Goal: Ask a question

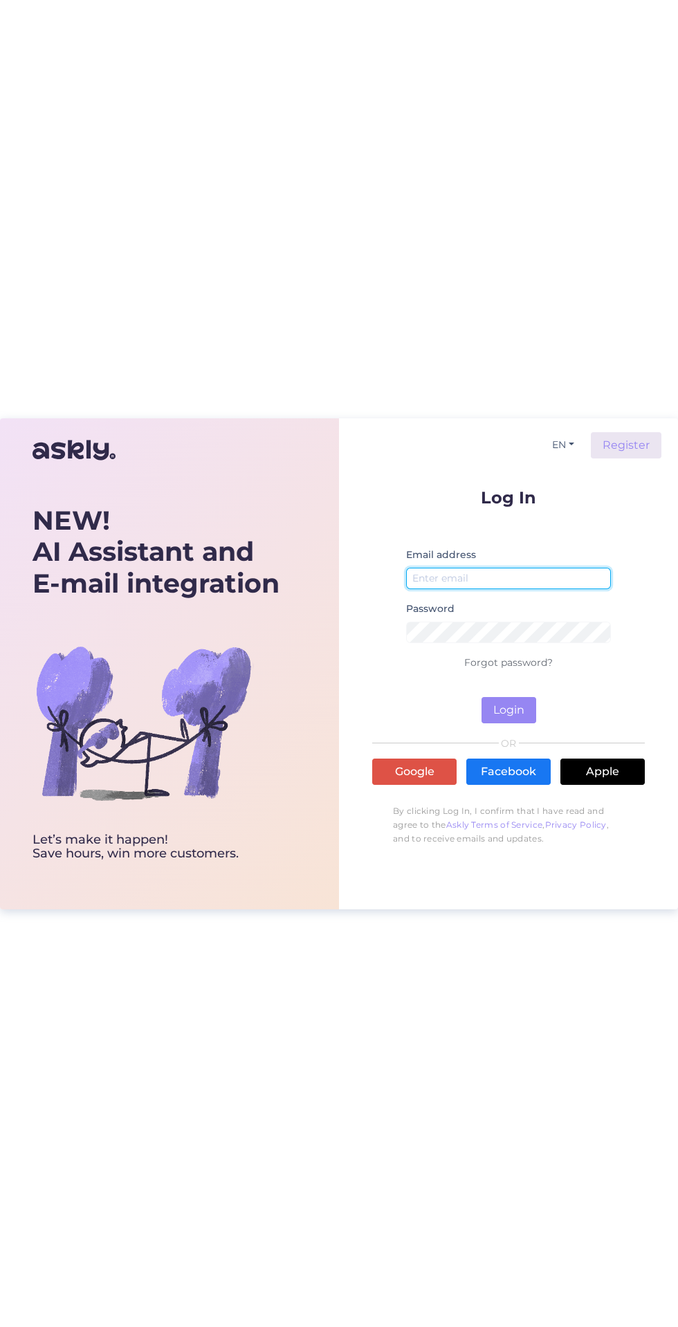
click at [569, 573] on input "email" at bounding box center [508, 578] width 205 height 21
type input "maili.kongas@klick.ee"
click at [481, 697] on button "Login" at bounding box center [508, 710] width 55 height 26
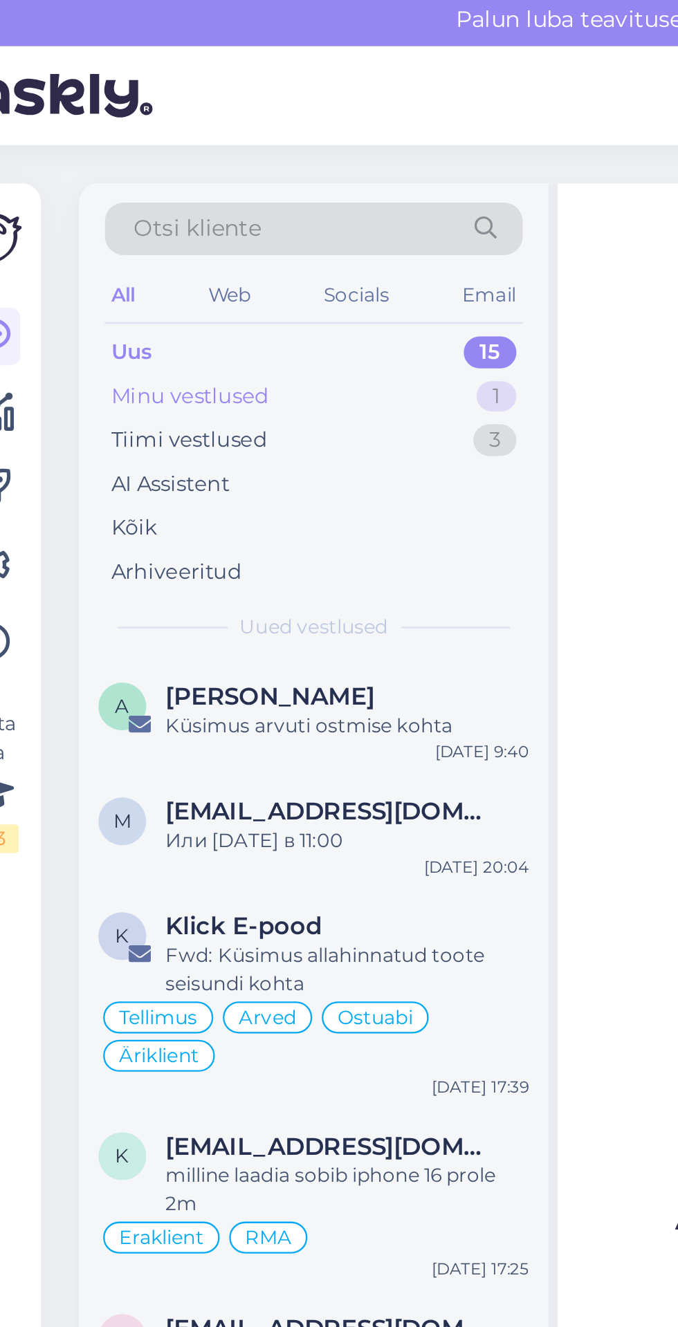
click at [128, 175] on div "Minu vestlused" at bounding box center [110, 175] width 68 height 14
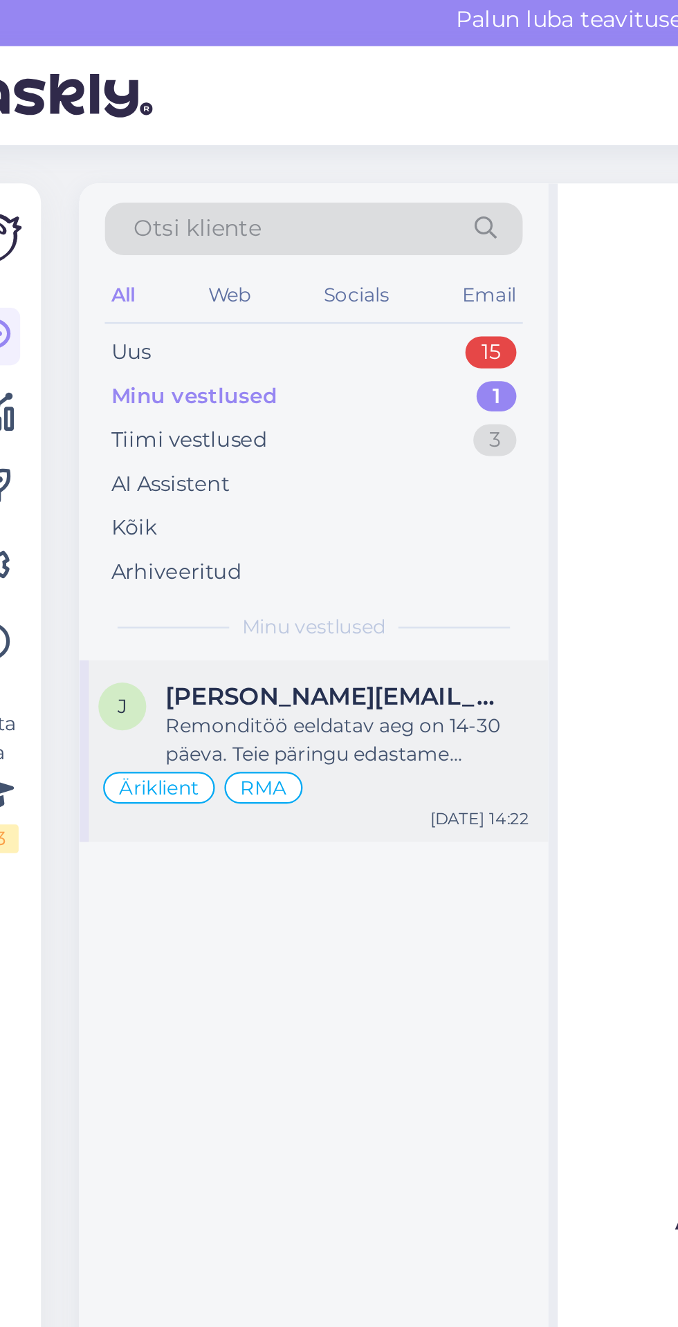
click at [210, 325] on div "Remonditöö eeldatav aeg on 14-30 päeva. Teie päringu edastame järelteeninduse o…" at bounding box center [179, 323] width 158 height 25
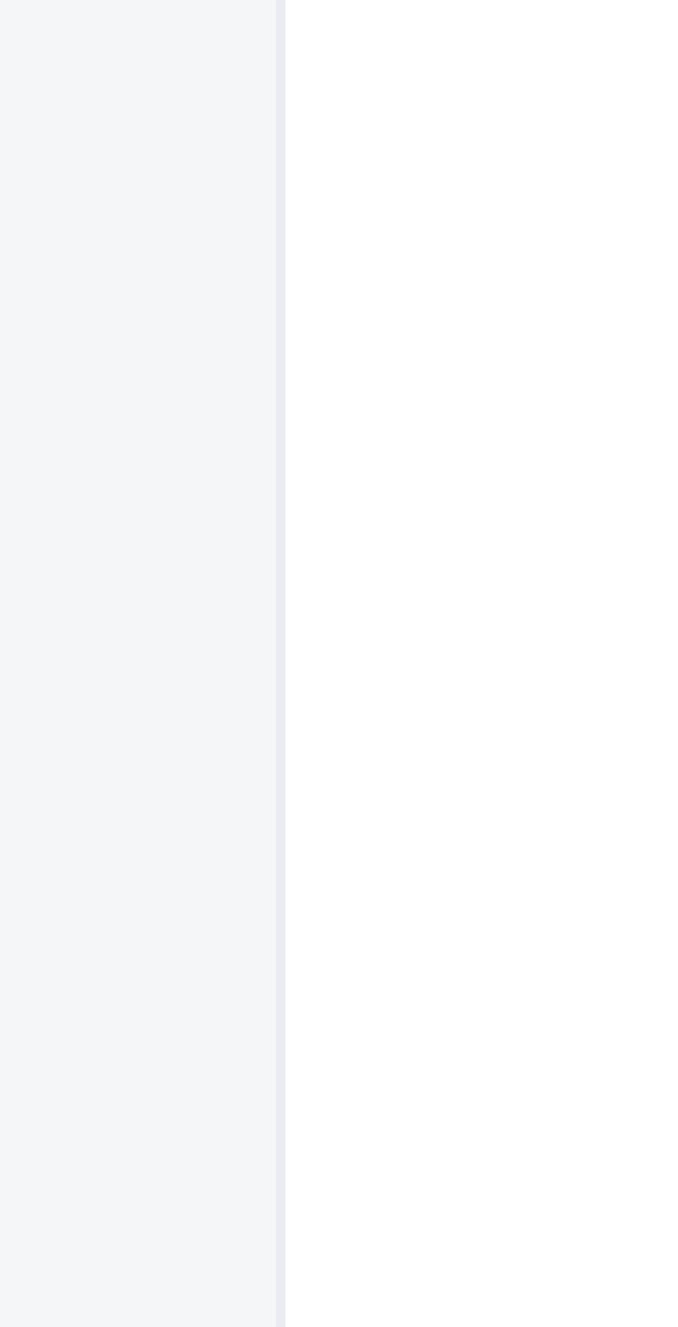
scroll to position [3, 0]
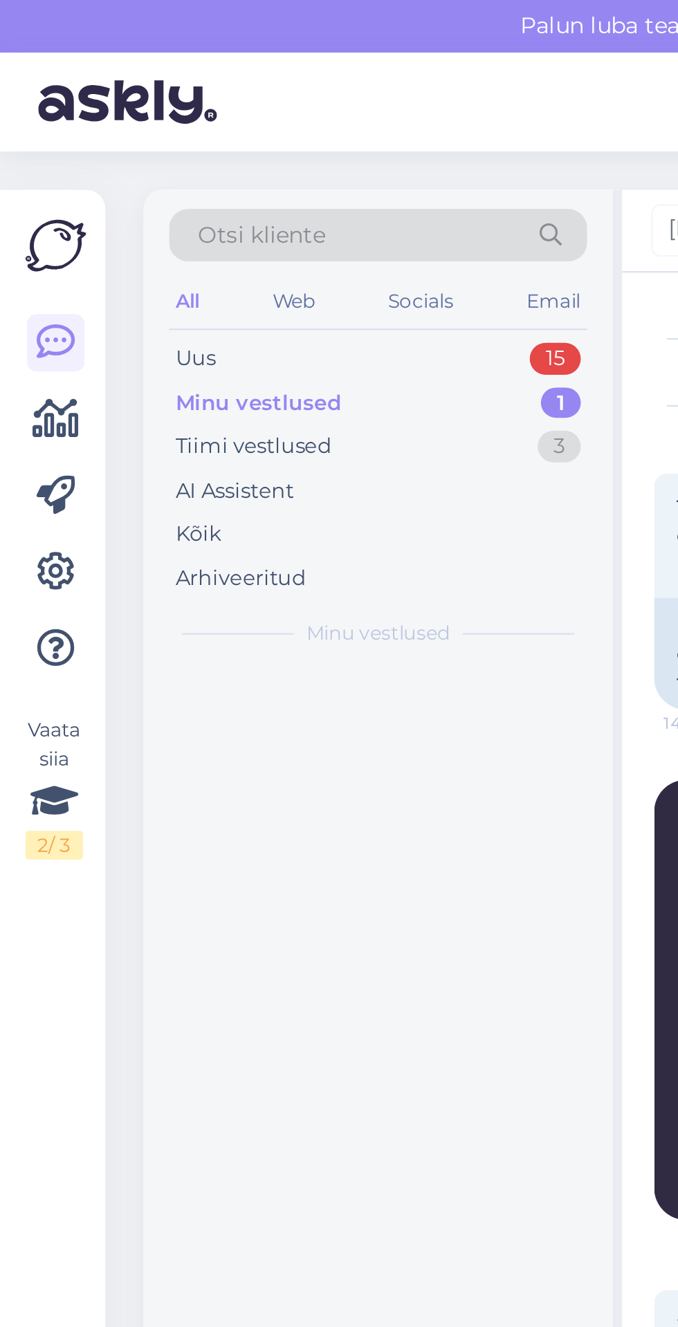
scroll to position [3, 0]
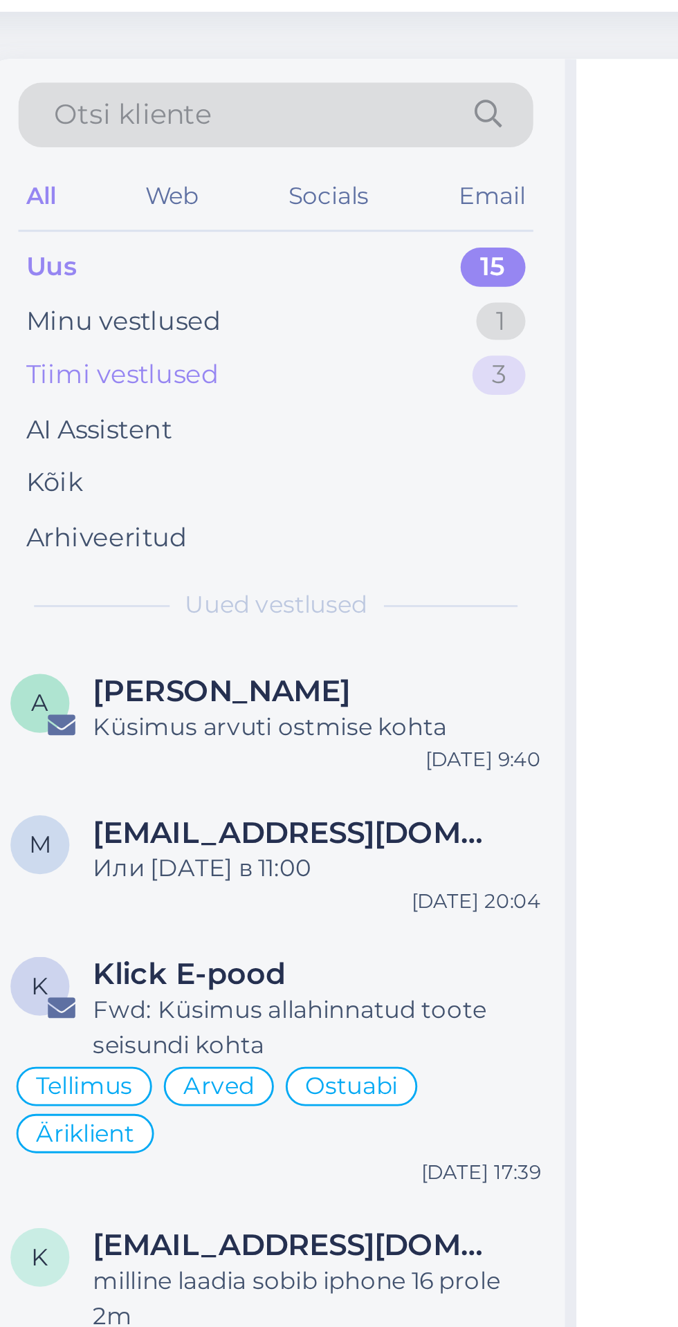
click at [113, 196] on div "Tiimi vestlused" at bounding box center [110, 194] width 68 height 14
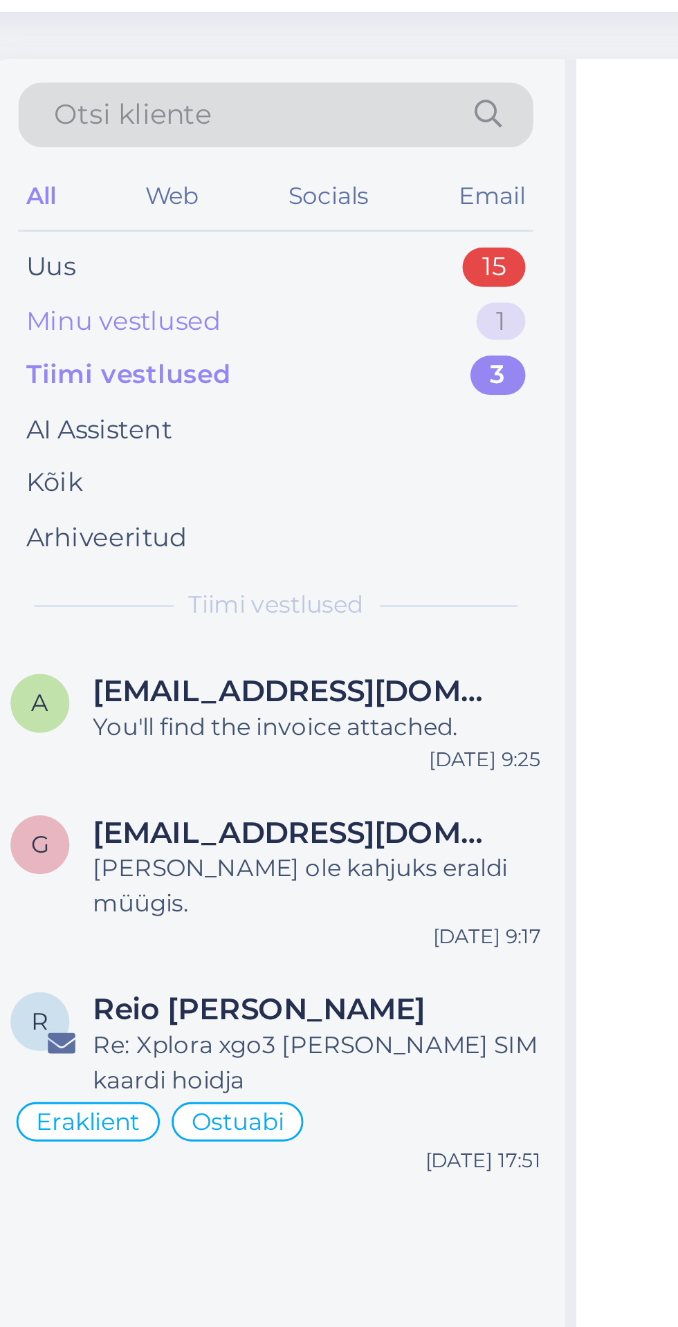
click at [115, 175] on div "Minu vestlused" at bounding box center [110, 175] width 68 height 14
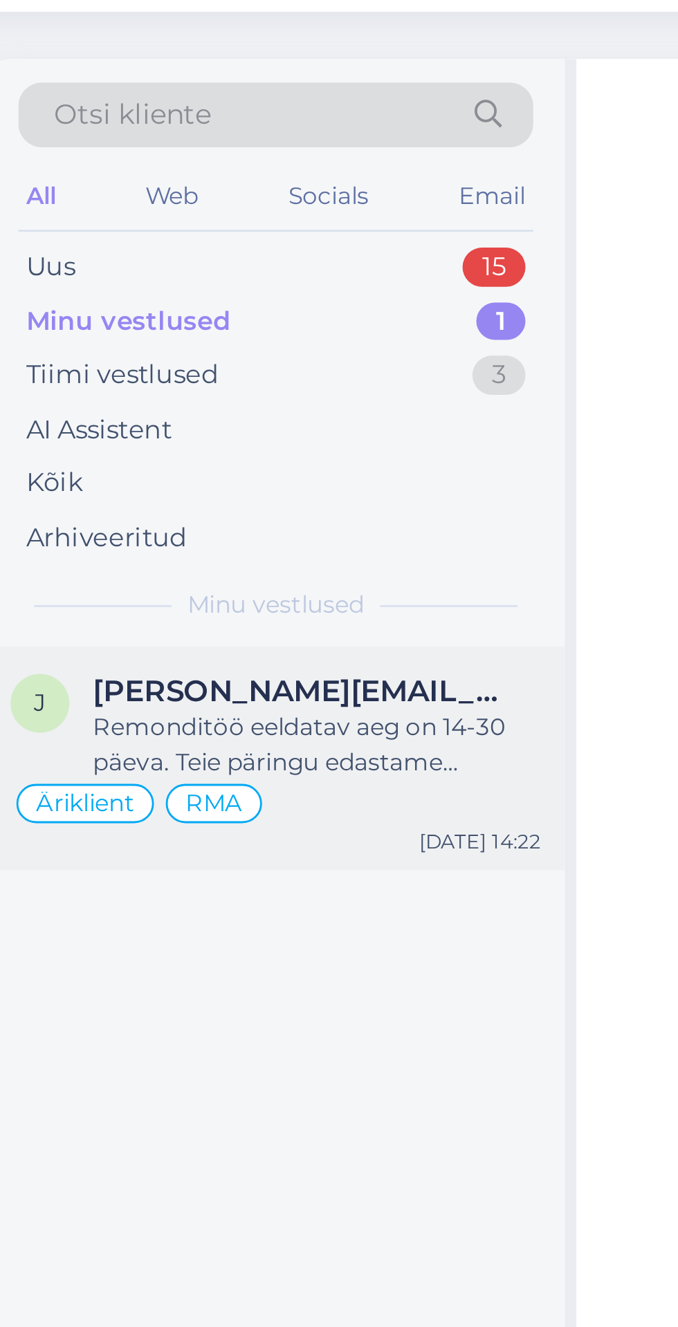
click at [171, 313] on div "Remonditöö eeldatav aeg on 14-30 päeva. Teie päringu edastame järelteeninduse o…" at bounding box center [179, 323] width 158 height 25
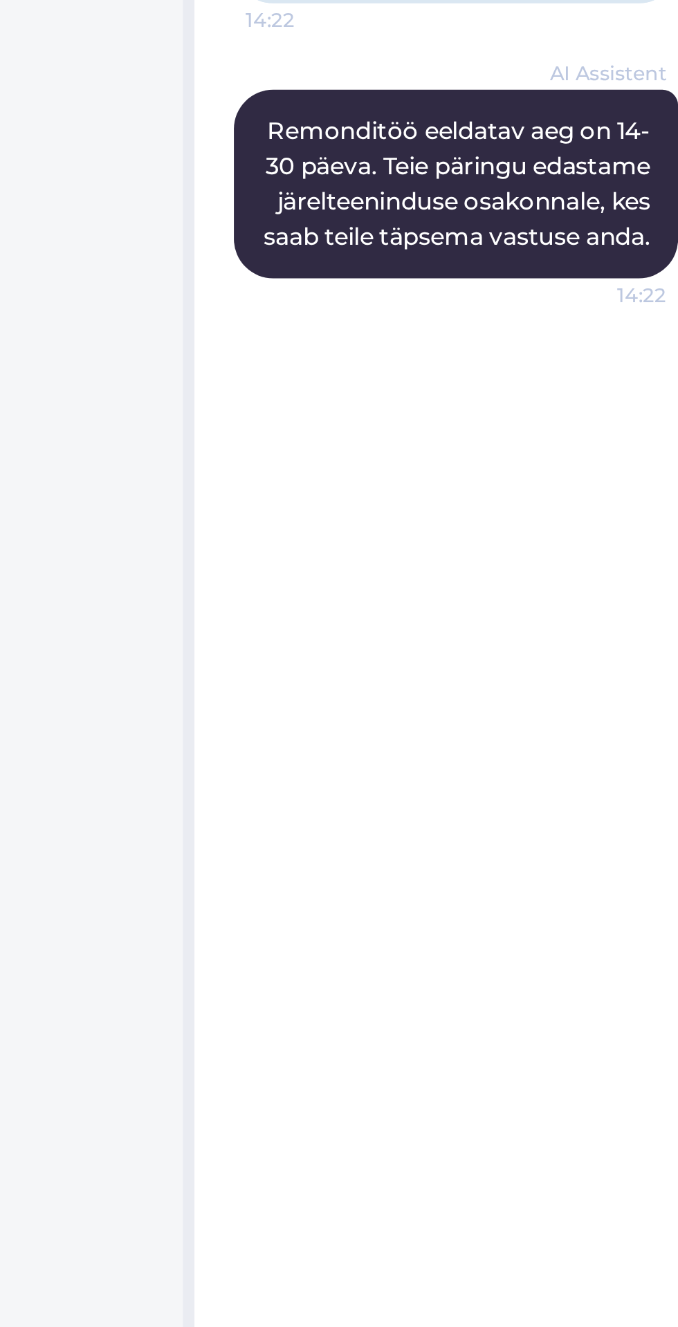
scroll to position [3, 0]
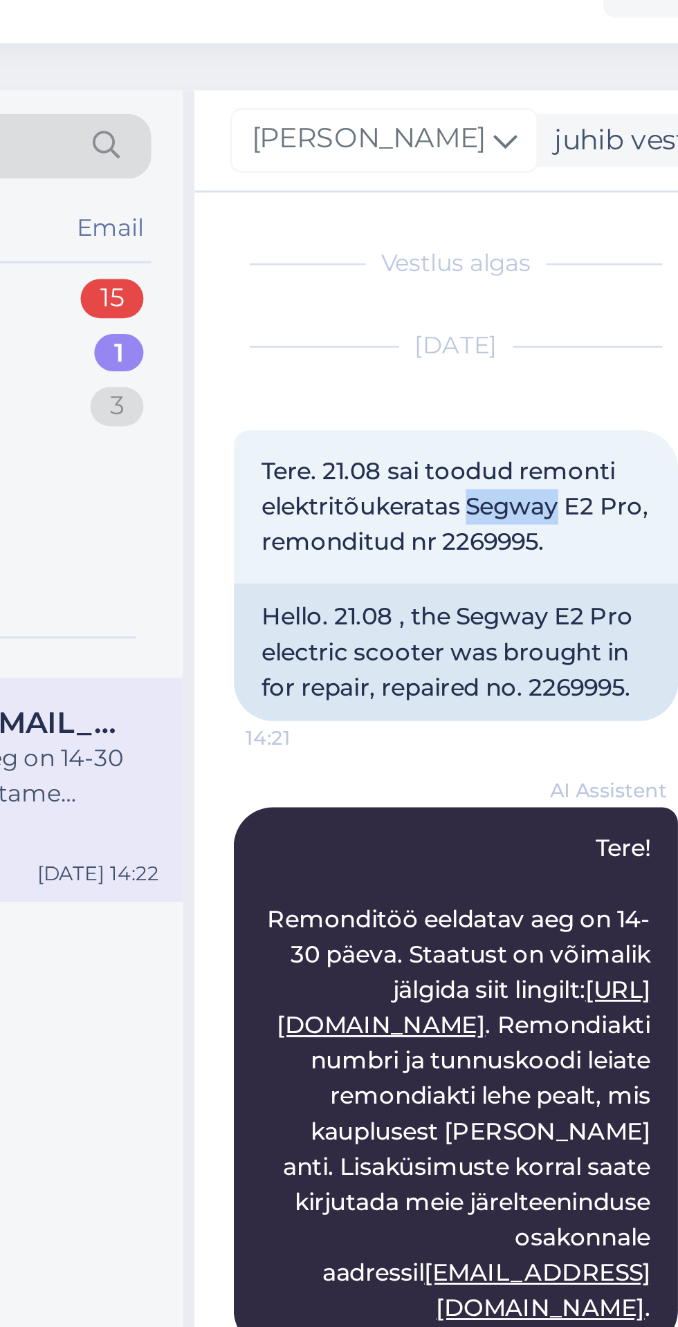
click at [380, 262] on div "Hello. 21.08 , the Segway E2 Pro electric scooter was brought in for repair, re…" at bounding box center [362, 280] width 156 height 48
copy div "2269995. 14:21"
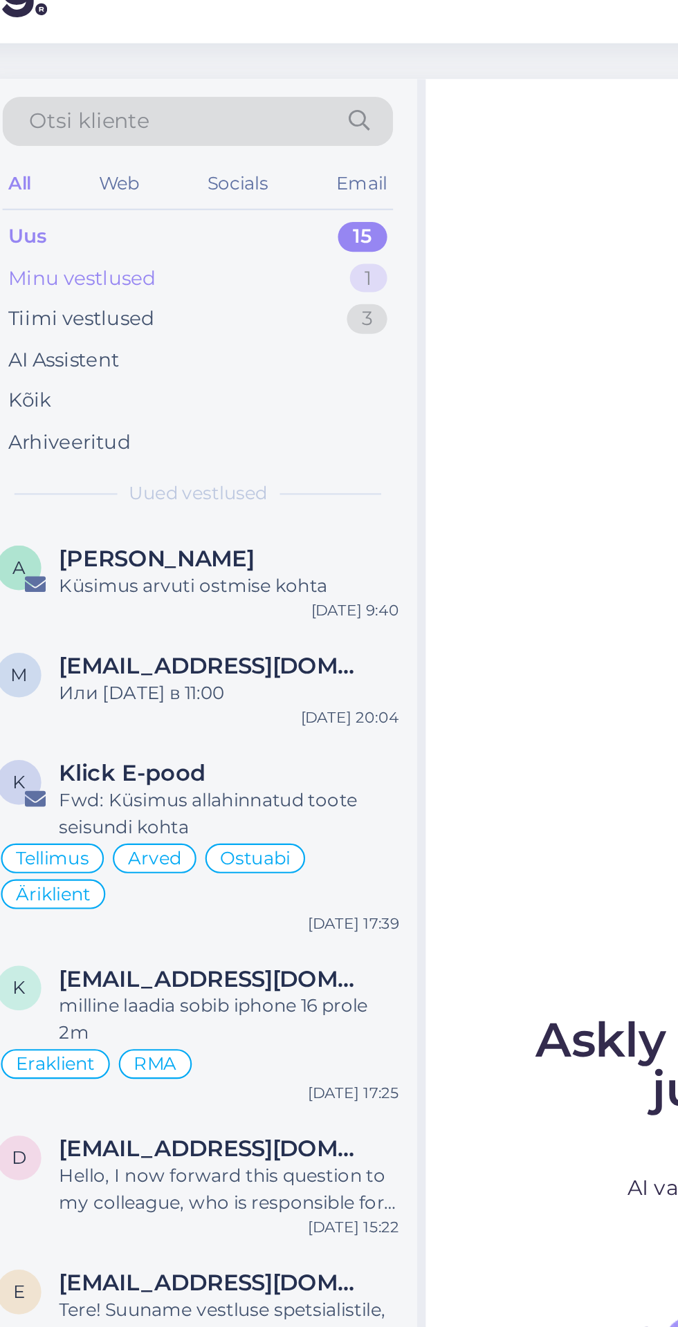
click at [127, 172] on div "Minu vestlused" at bounding box center [110, 175] width 68 height 14
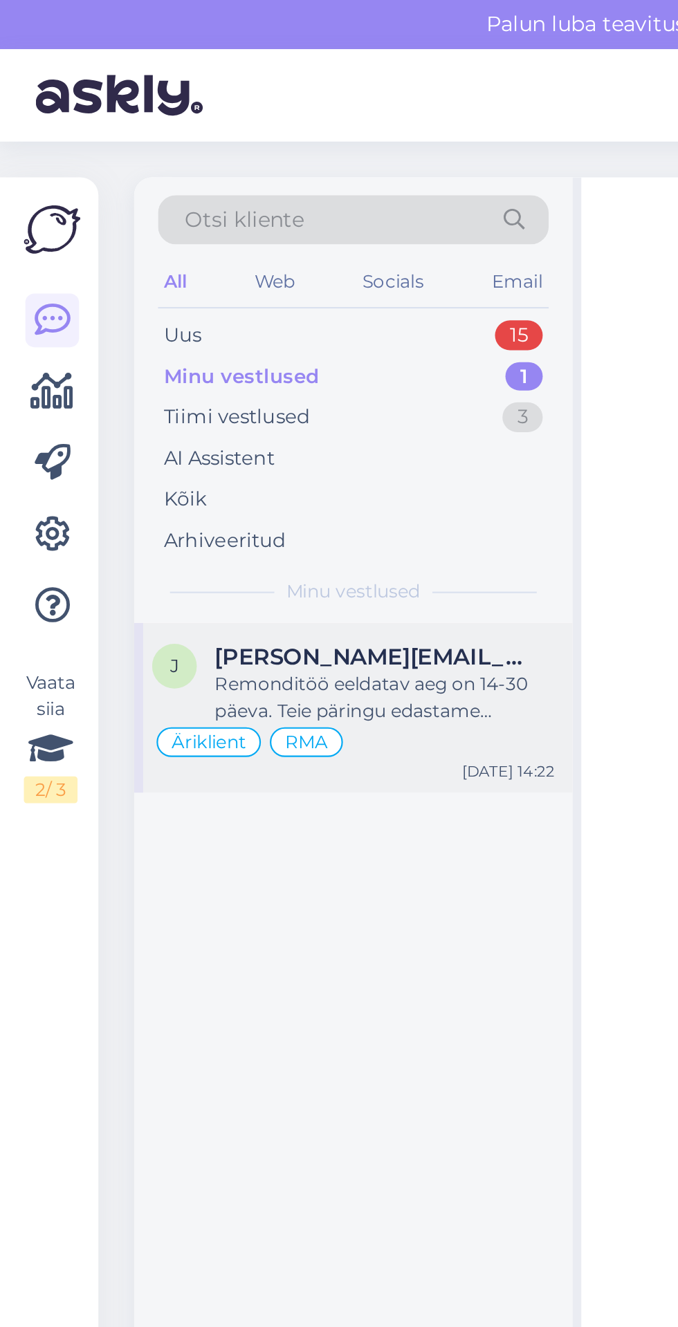
click at [181, 317] on div "Remonditöö eeldatav aeg on 14-30 päeva. Teie päringu edastame järelteeninduse o…" at bounding box center [179, 323] width 158 height 25
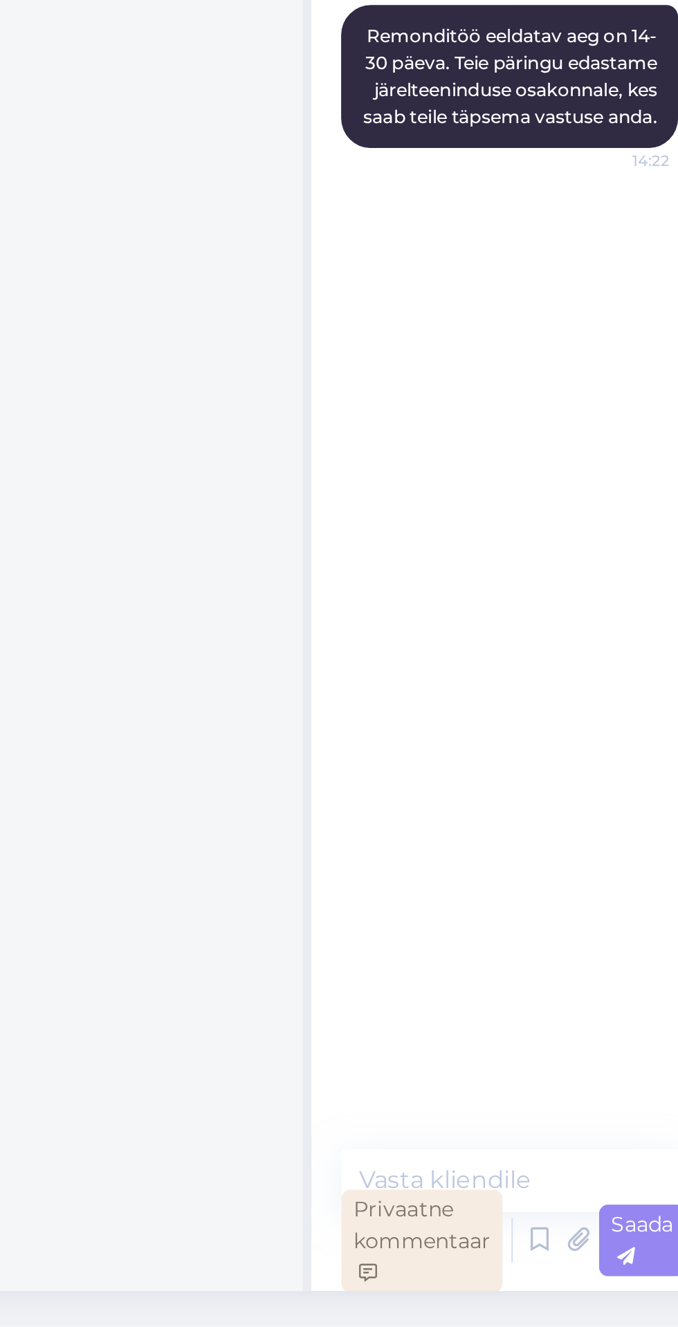
click at [328, 1221] on div "Privaatne kommentaar" at bounding box center [321, 1288] width 75 height 48
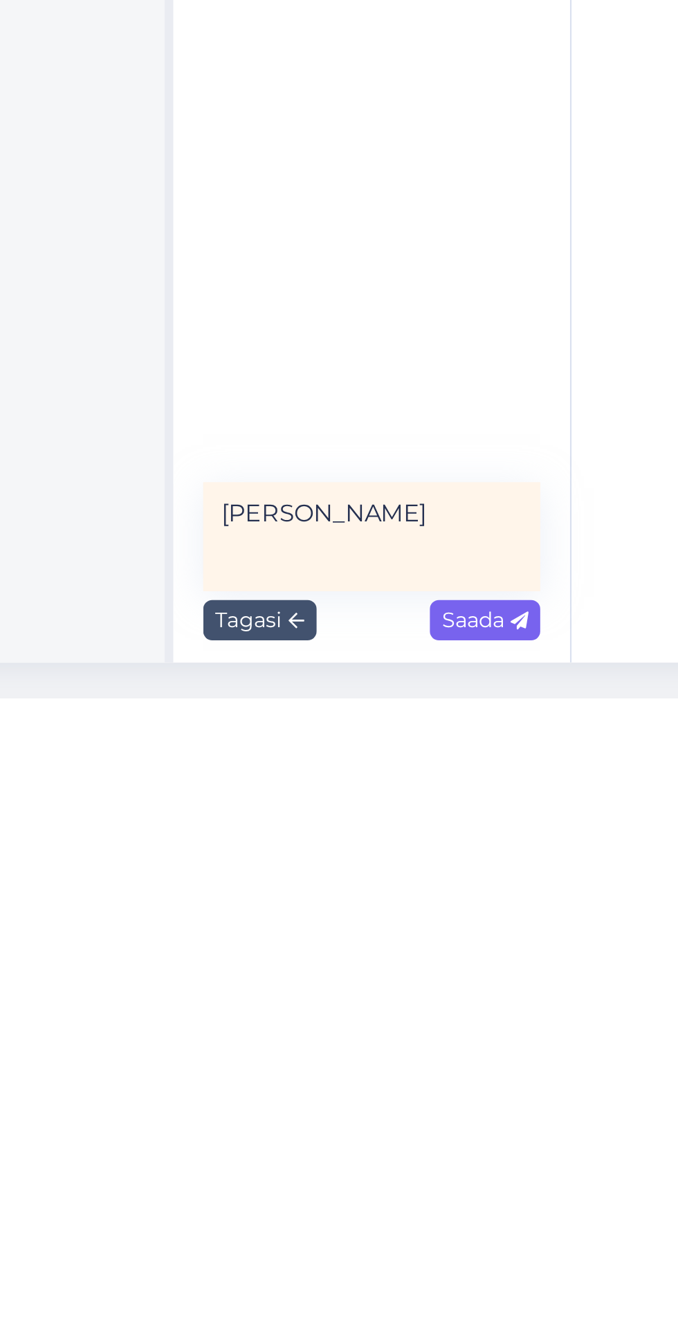
type textarea "[PERSON_NAME]"
click at [418, 1221] on span "Saada" at bounding box center [414, 1290] width 40 height 12
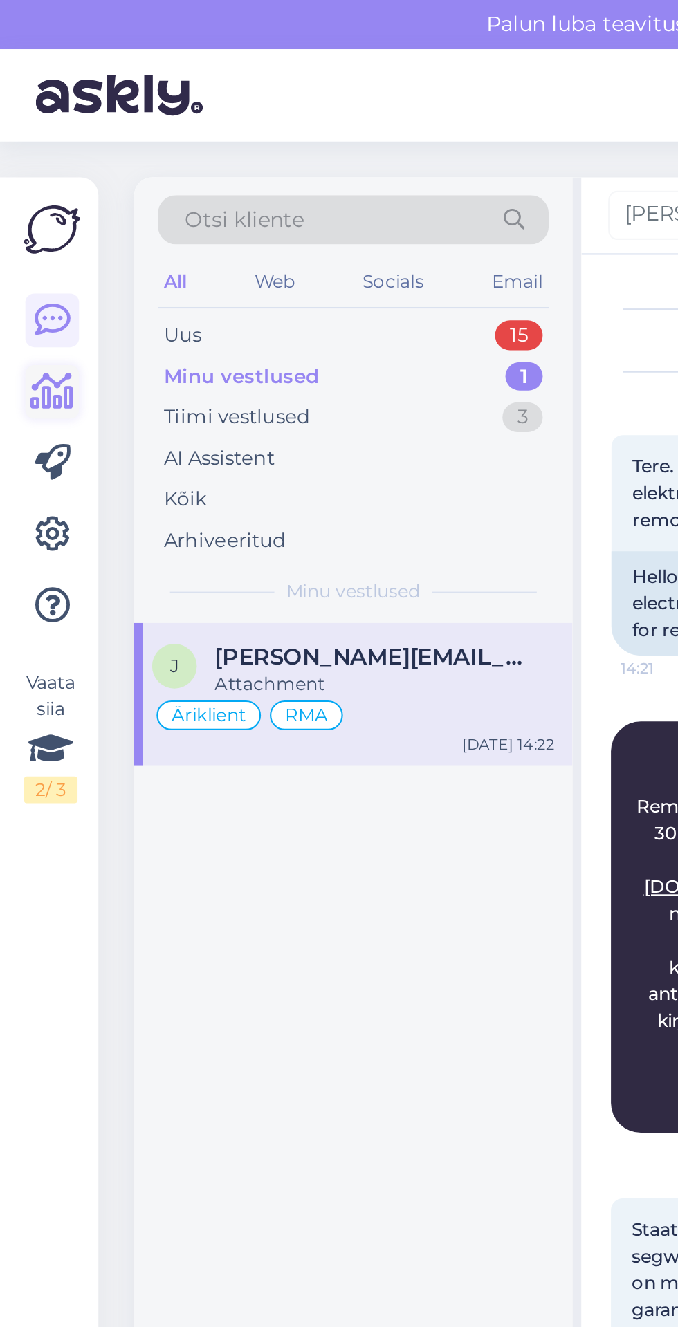
click at [26, 180] on icon at bounding box center [25, 182] width 20 height 17
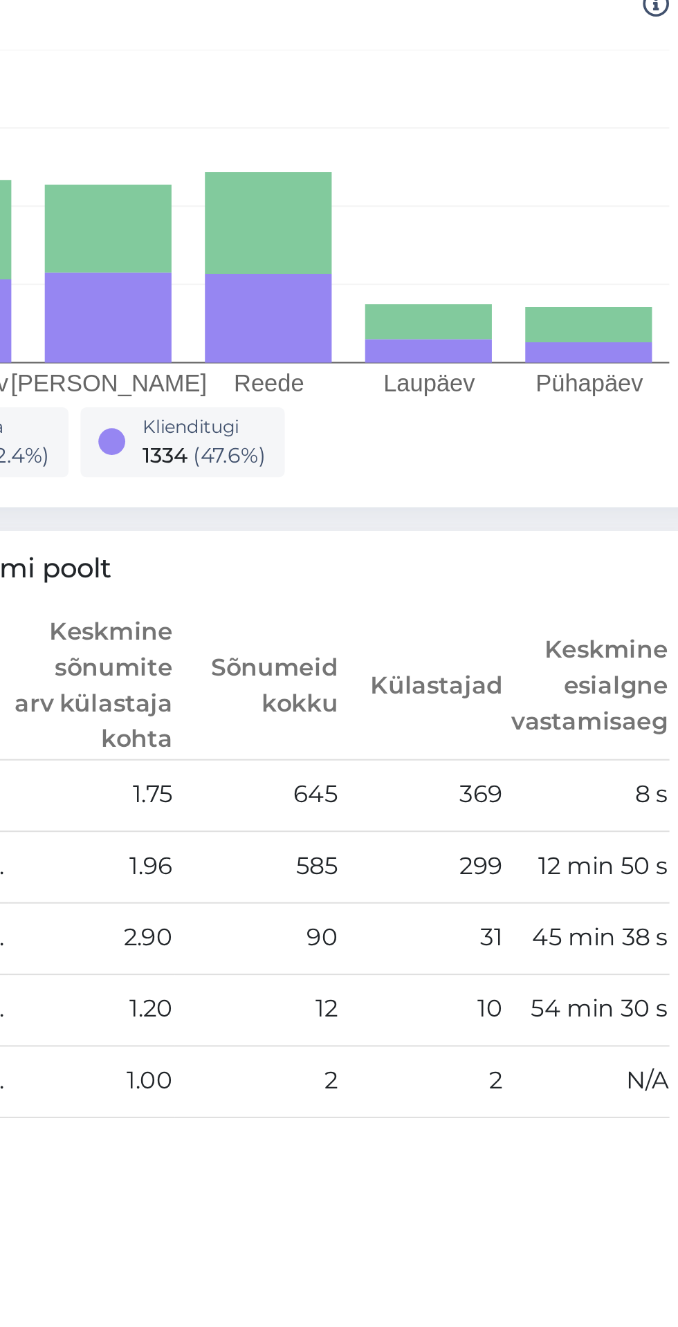
scroll to position [445, 0]
